Goal: Task Accomplishment & Management: Manage account settings

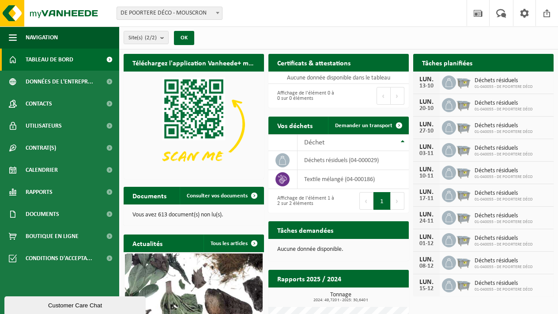
scroll to position [131, 0]
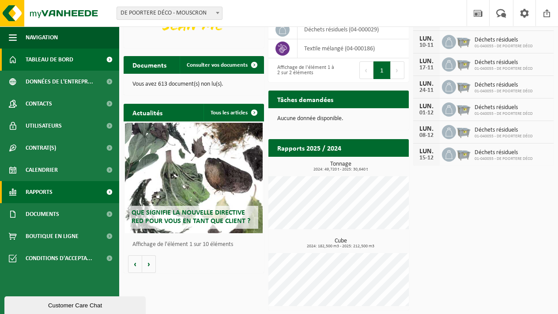
click at [109, 194] on span at bounding box center [109, 192] width 20 height 22
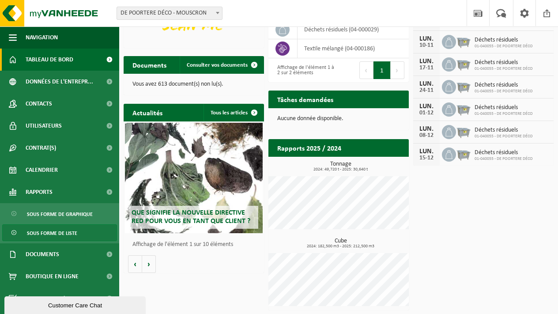
click at [75, 229] on span "Sous forme de liste" at bounding box center [52, 233] width 50 height 17
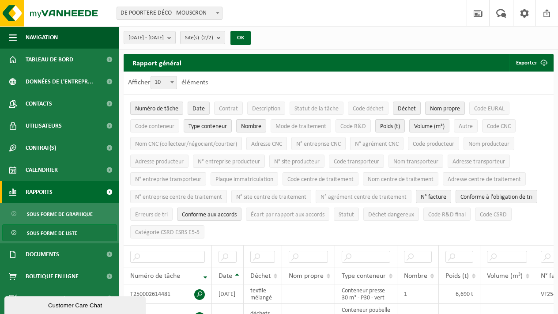
click at [56, 191] on link "Rapports" at bounding box center [59, 192] width 119 height 22
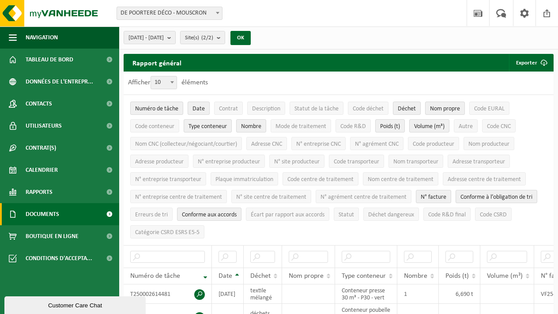
click at [62, 218] on link "Documents" at bounding box center [59, 214] width 119 height 22
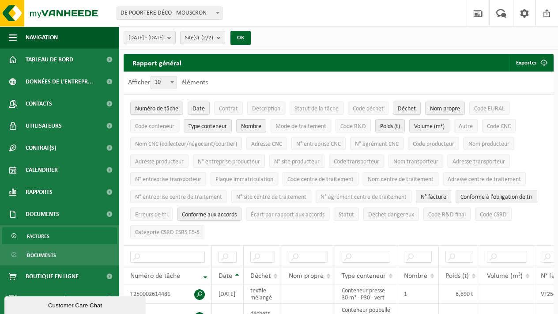
click at [53, 242] on link "Factures" at bounding box center [59, 235] width 115 height 17
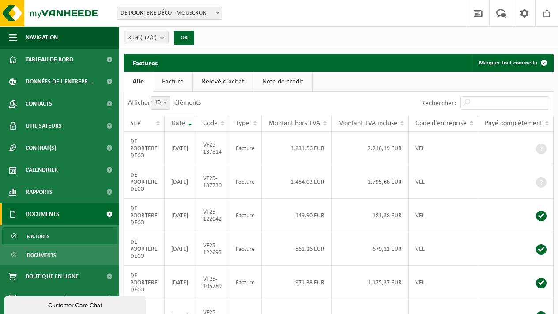
click at [188, 125] on th "Date" at bounding box center [181, 123] width 32 height 17
click at [188, 120] on th "Date" at bounding box center [181, 123] width 32 height 17
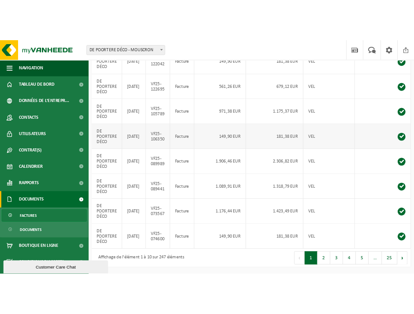
scroll to position [259, 0]
